Goal: Navigation & Orientation: Find specific page/section

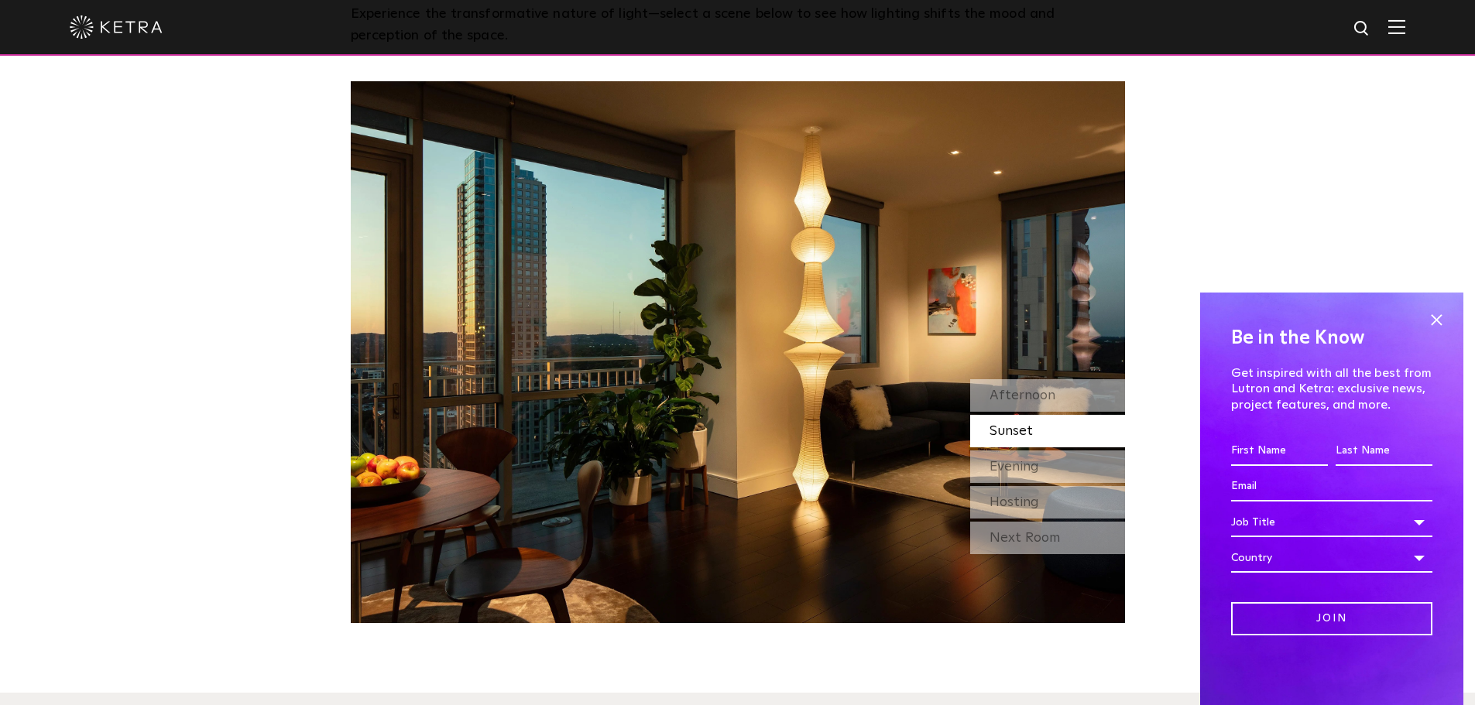
scroll to position [1471, 0]
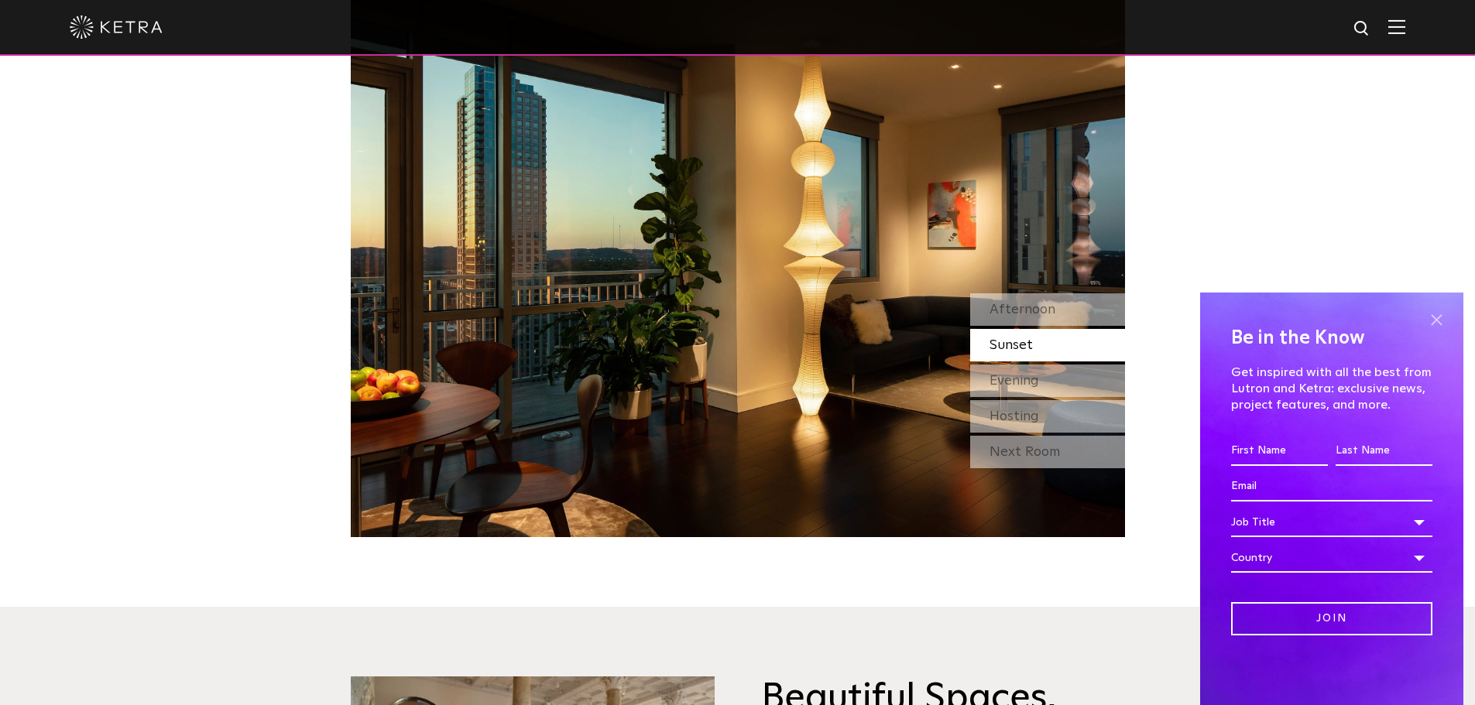
click at [1441, 325] on span at bounding box center [1435, 319] width 23 height 23
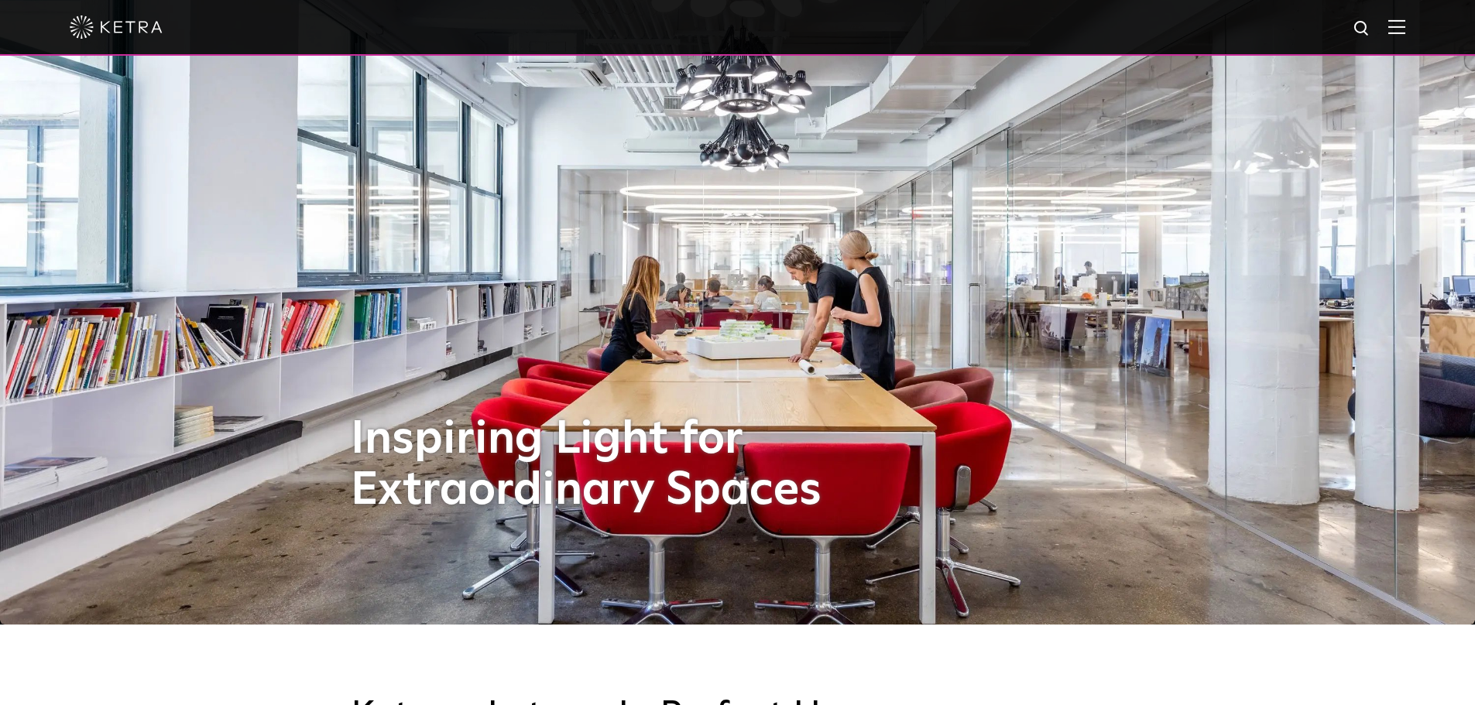
scroll to position [0, 0]
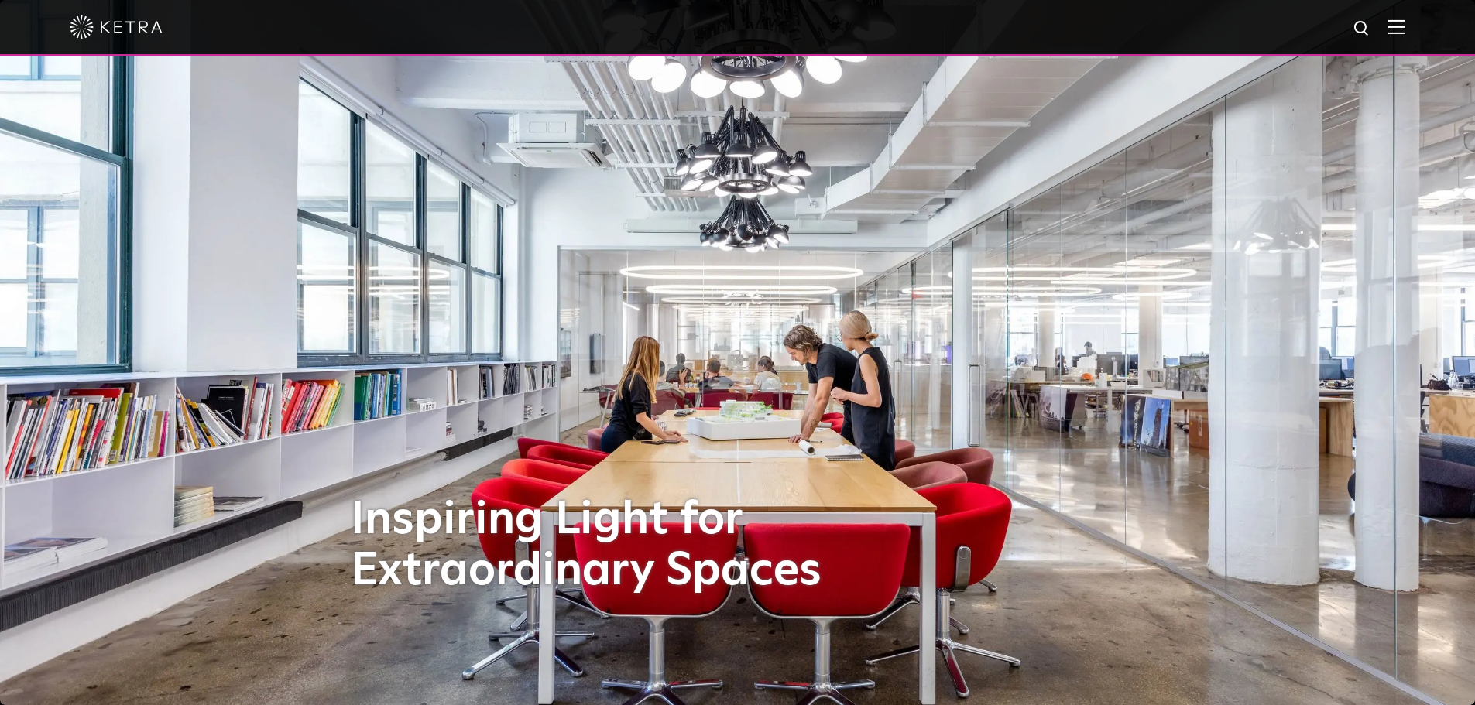
click at [1405, 33] on img at bounding box center [1396, 26] width 17 height 15
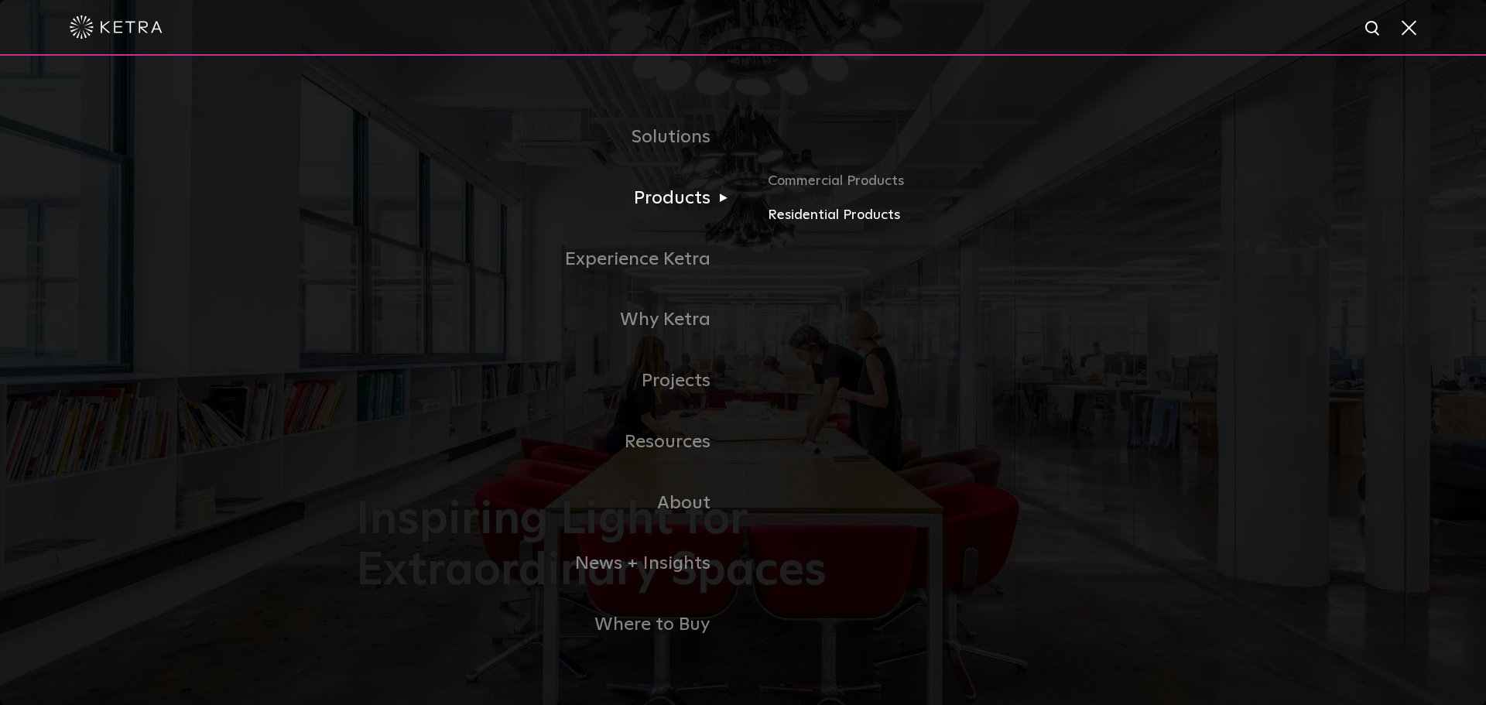
click at [825, 212] on link "Residential Products" at bounding box center [949, 215] width 362 height 22
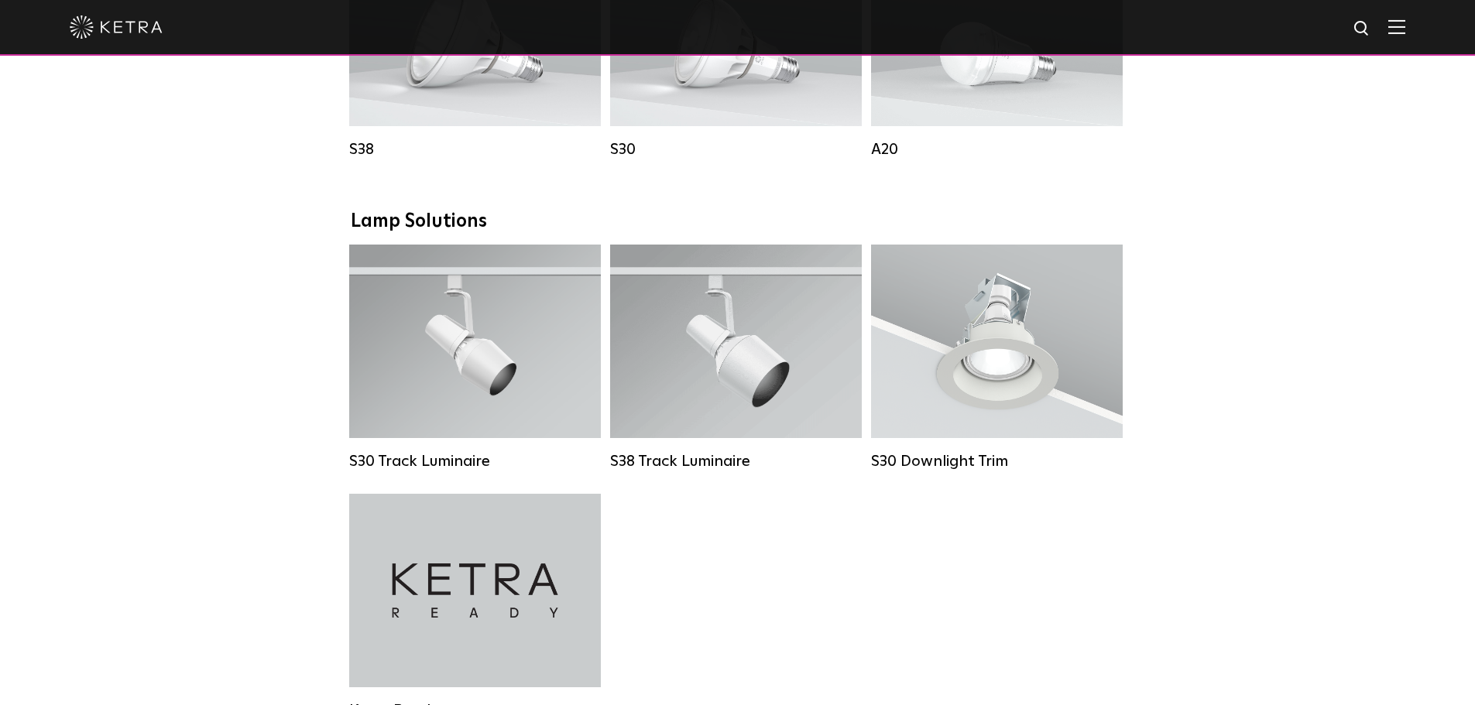
scroll to position [1161, 0]
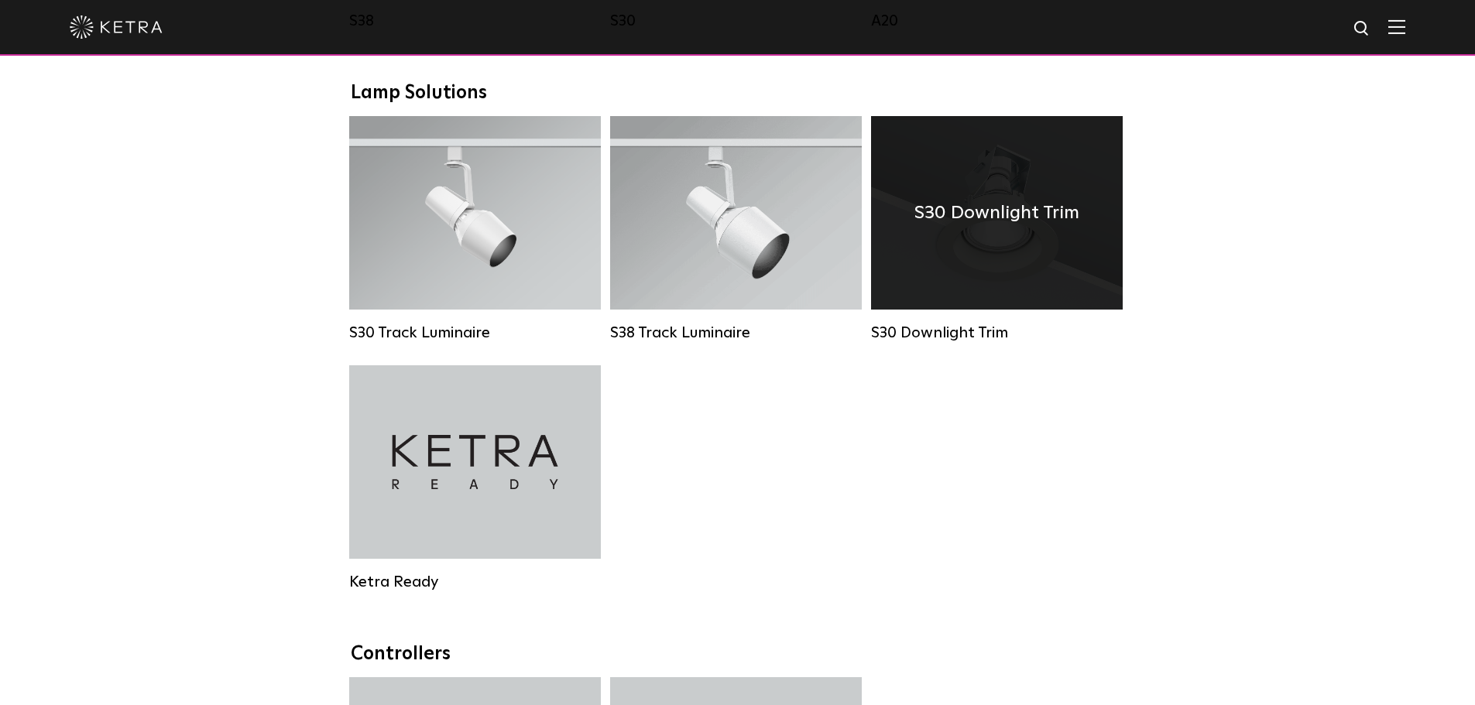
click at [1032, 215] on h4 "S30 Downlight Trim" at bounding box center [996, 212] width 165 height 29
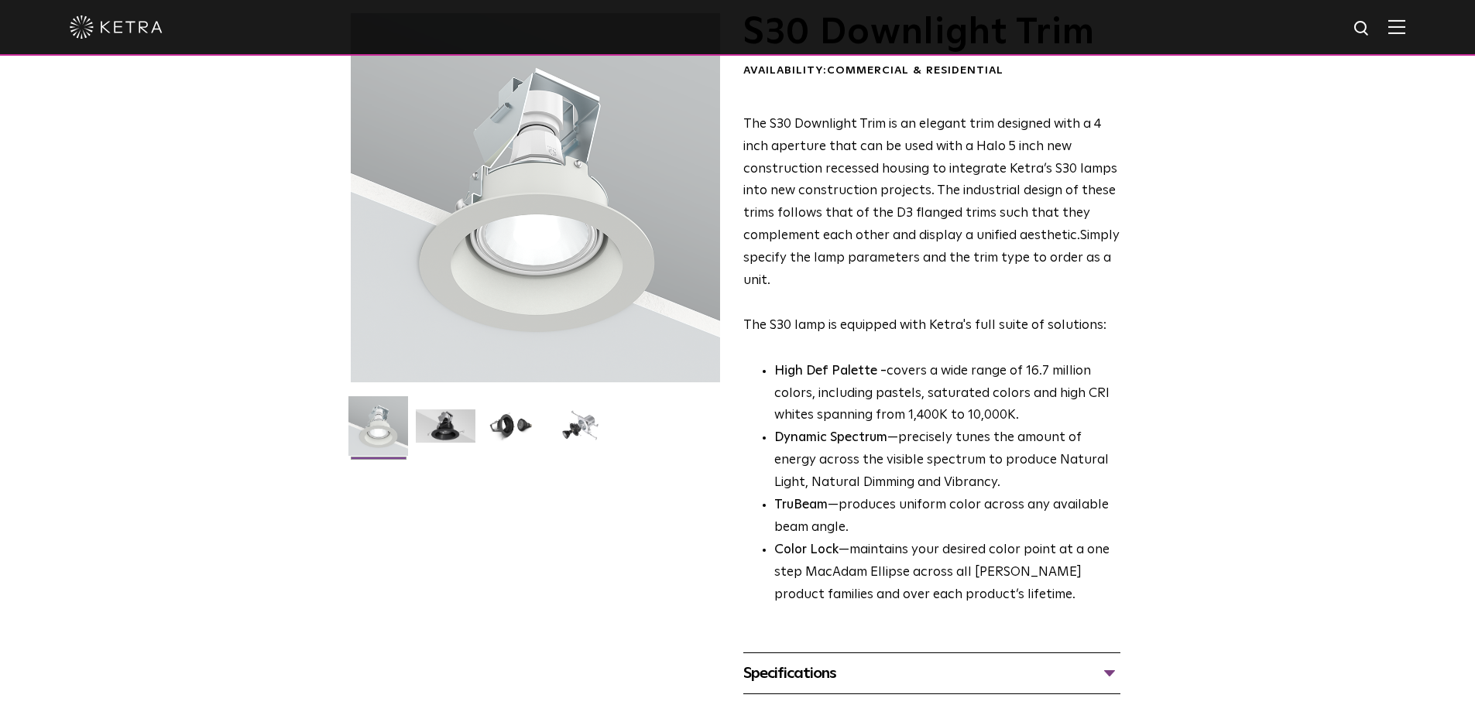
scroll to position [77, 0]
